Goal: Task Accomplishment & Management: Use online tool/utility

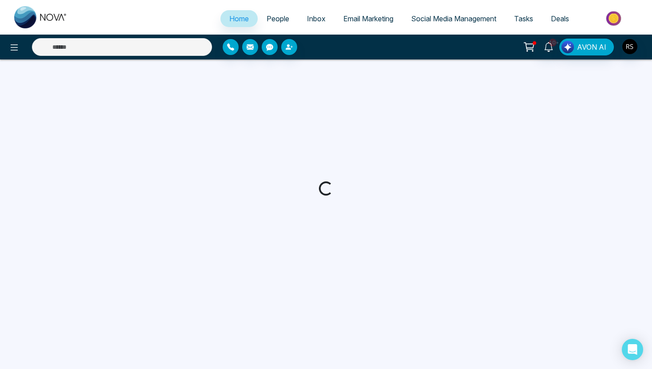
select select "*"
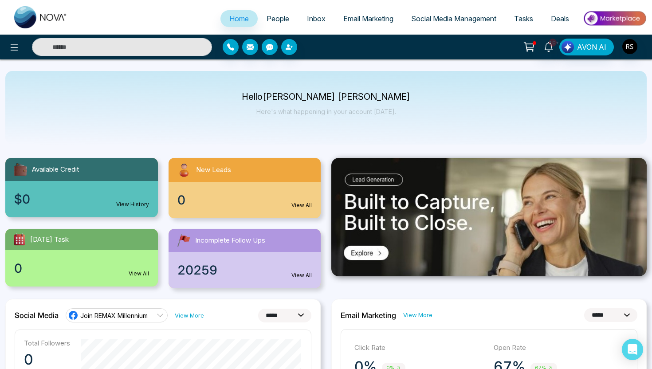
click at [277, 24] on link "People" at bounding box center [278, 18] width 40 height 17
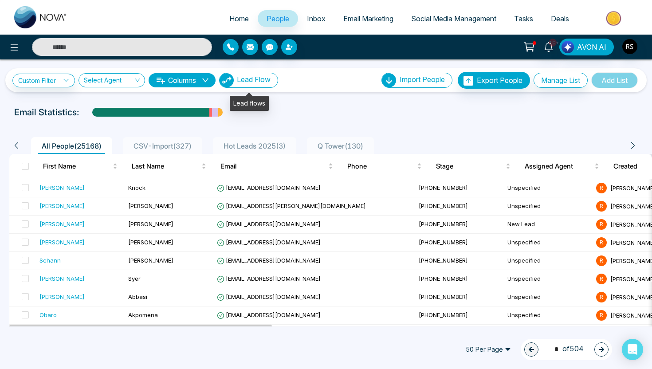
click at [257, 78] on span "Lead Flow" at bounding box center [254, 79] width 34 height 9
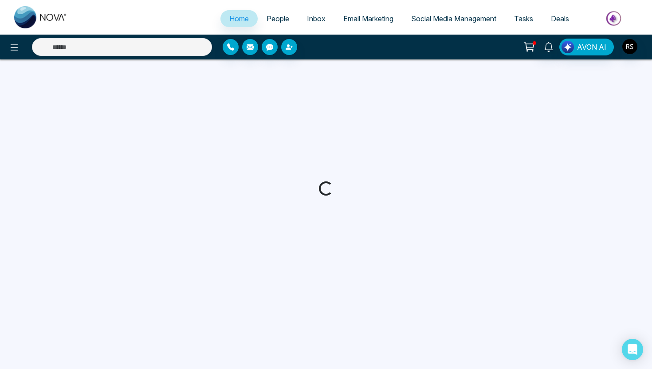
select select "*"
